Goal: Transaction & Acquisition: Subscribe to service/newsletter

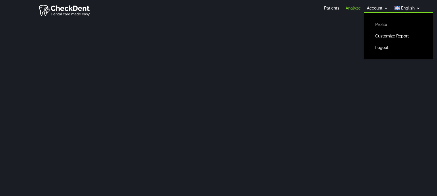
click at [382, 22] on link "Profile" at bounding box center [399, 25] width 58 height 12
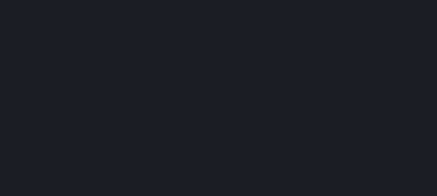
scroll to position [110, 0]
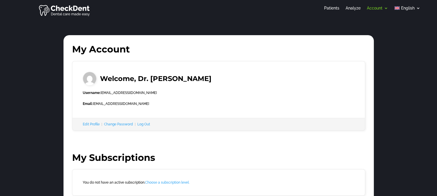
scroll to position [43, 0]
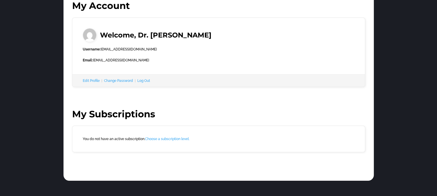
click at [172, 137] on link "Choose a subscription level." at bounding box center [167, 139] width 44 height 4
click at [168, 139] on link "Choose a subscription level." at bounding box center [167, 139] width 44 height 4
click at [167, 139] on link "Choose a subscription level." at bounding box center [167, 139] width 44 height 4
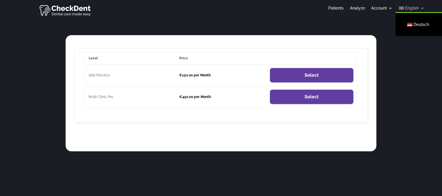
click at [421, 9] on link "English" at bounding box center [412, 9] width 26 height 6
